Goal: Task Accomplishment & Management: Manage account settings

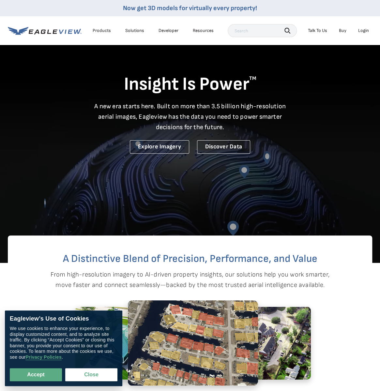
click at [363, 32] on div "Login" at bounding box center [363, 31] width 11 height 6
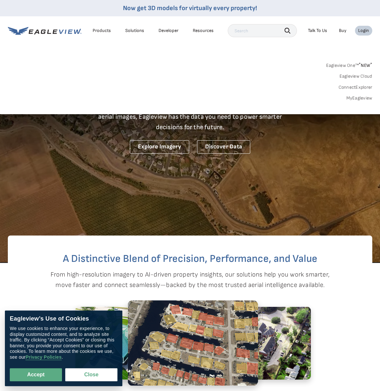
click at [354, 99] on link "MyEagleview" at bounding box center [359, 98] width 26 height 6
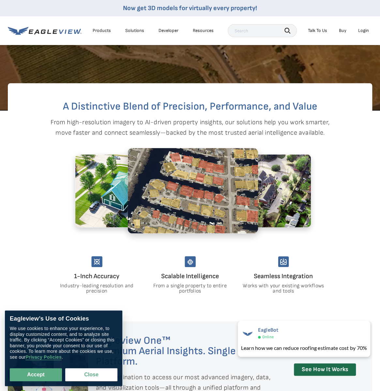
scroll to position [326, 0]
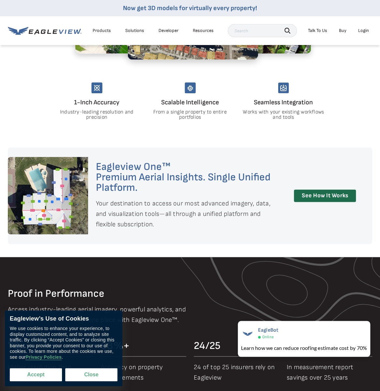
click at [37, 377] on button "Accept" at bounding box center [36, 374] width 52 height 13
checkbox input "true"
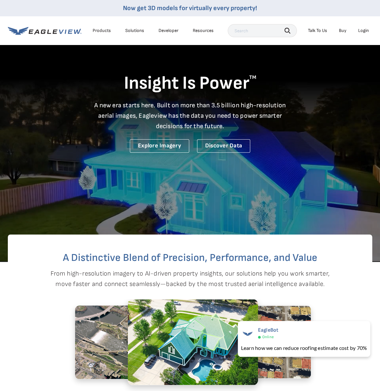
scroll to position [0, 0]
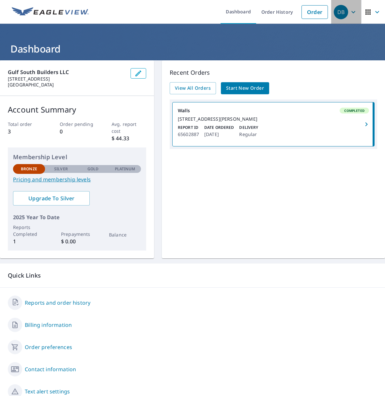
click at [350, 13] on icon "button" at bounding box center [354, 12] width 8 height 8
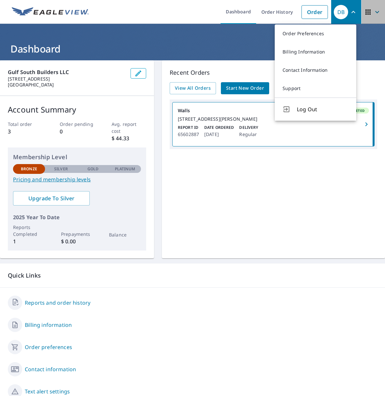
click at [373, 11] on icon "button" at bounding box center [377, 12] width 8 height 8
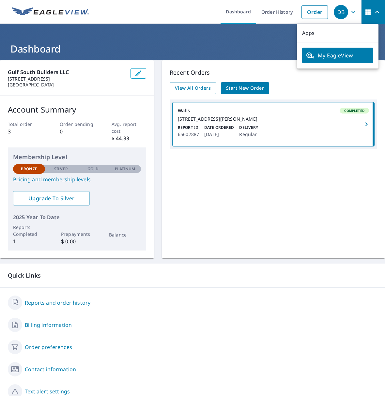
click at [373, 11] on icon "button" at bounding box center [377, 12] width 8 height 8
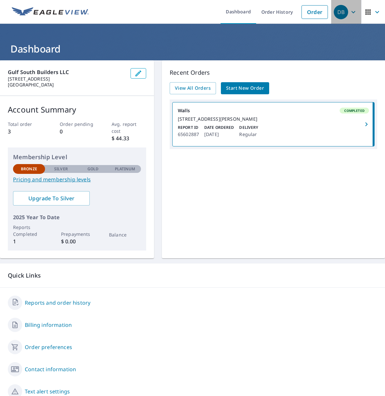
click at [350, 12] on icon "button" at bounding box center [354, 12] width 8 height 8
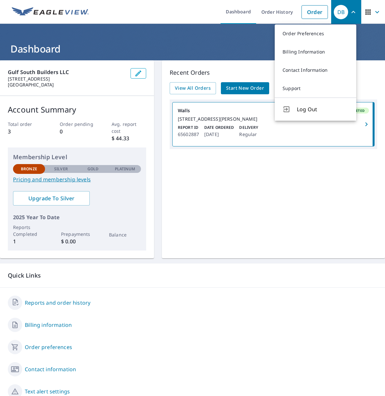
click at [280, 190] on div "Recent Orders View All Orders Start New Order Walls Completed [STREET_ADDRESS][…" at bounding box center [273, 159] width 223 height 198
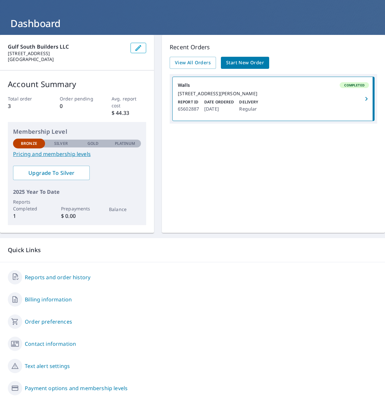
scroll to position [54, 0]
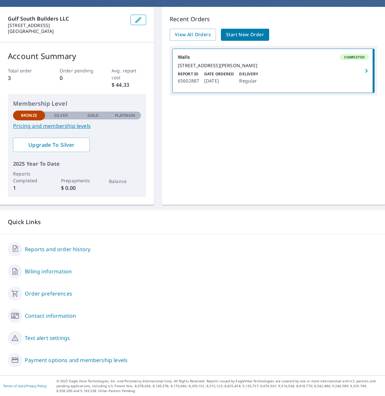
click at [51, 317] on link "Contact information" at bounding box center [50, 316] width 51 height 8
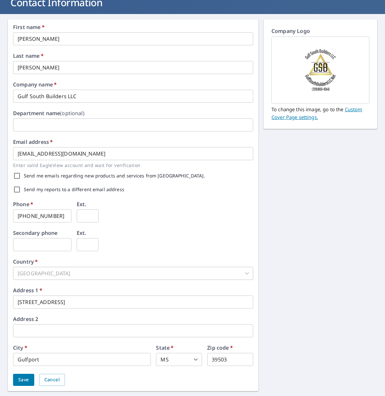
scroll to position [68, 0]
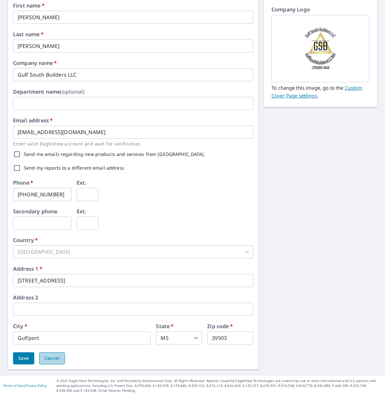
click at [51, 361] on span "Cancel" at bounding box center [51, 358] width 15 height 8
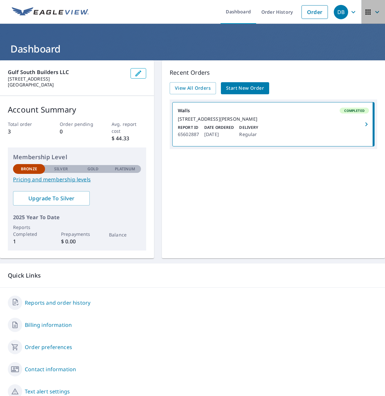
click at [373, 12] on icon "button" at bounding box center [377, 12] width 8 height 8
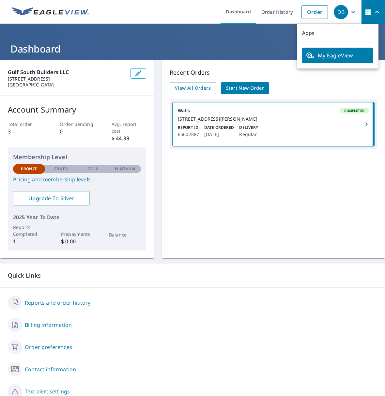
click at [338, 56] on span "My EagleView" at bounding box center [337, 56] width 63 height 8
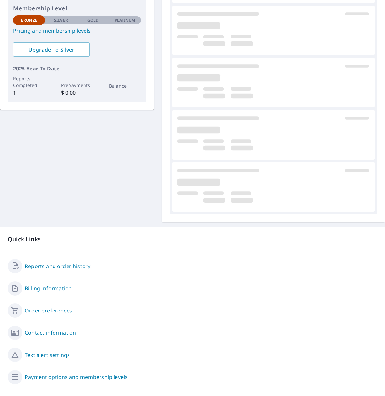
scroll to position [54, 0]
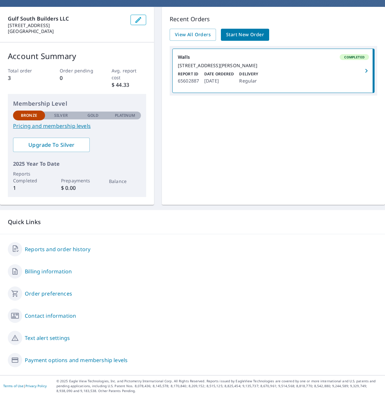
click at [46, 273] on link "Billing information" at bounding box center [48, 272] width 47 height 8
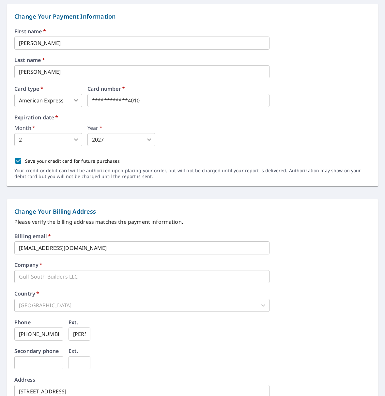
scroll to position [64, 0]
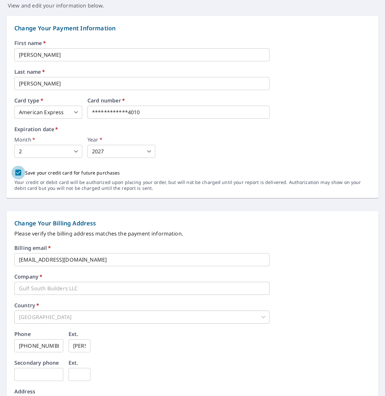
click at [20, 174] on input "Save your credit card for future purchases" at bounding box center [18, 173] width 14 height 14
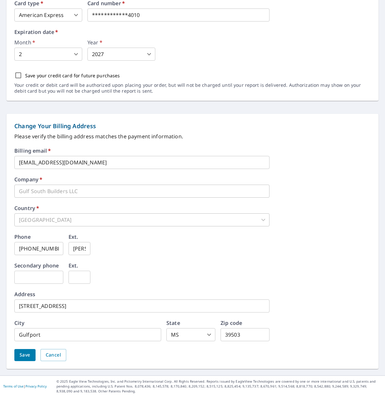
scroll to position [162, 0]
click at [27, 352] on span "Save" at bounding box center [25, 355] width 11 height 8
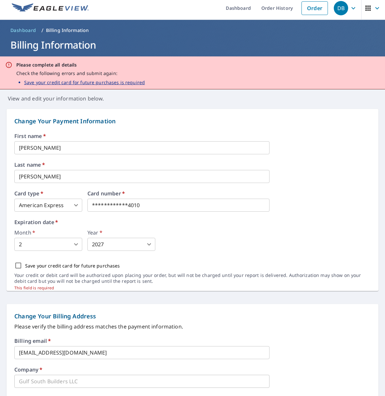
scroll to position [0, 0]
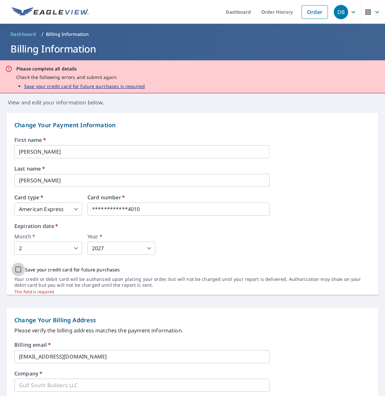
click at [18, 271] on input "Save your credit card for future purchases" at bounding box center [18, 270] width 14 height 14
checkbox input "true"
click at [237, 13] on link "Dashboard" at bounding box center [239, 12] width 36 height 24
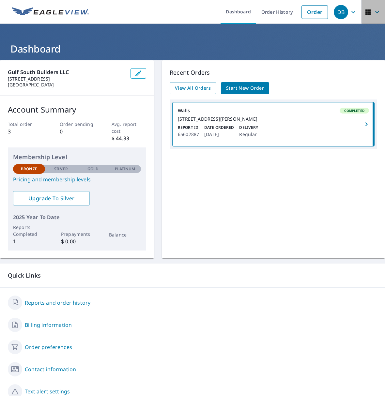
click at [364, 13] on icon "button" at bounding box center [368, 12] width 8 height 8
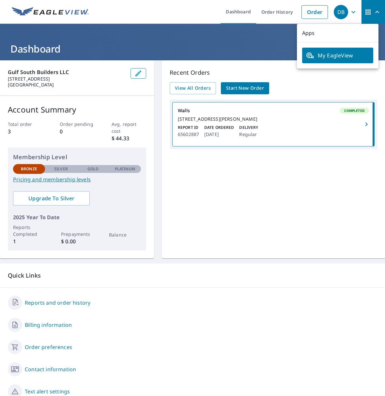
click at [320, 194] on div "Recent Orders View All Orders Start New Order Walls Completed [STREET_ADDRESS][…" at bounding box center [273, 159] width 223 height 198
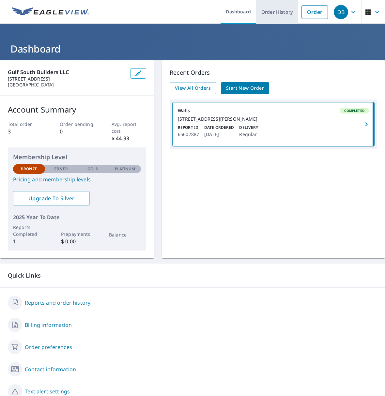
click at [272, 13] on link "Order History" at bounding box center [277, 12] width 42 height 24
